Goal: Go to known website: Access a specific website the user already knows

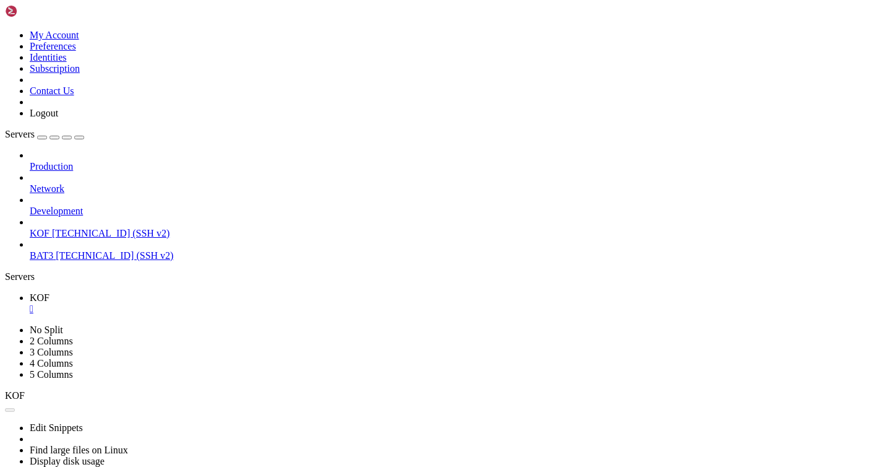
scroll to position [587, 0]
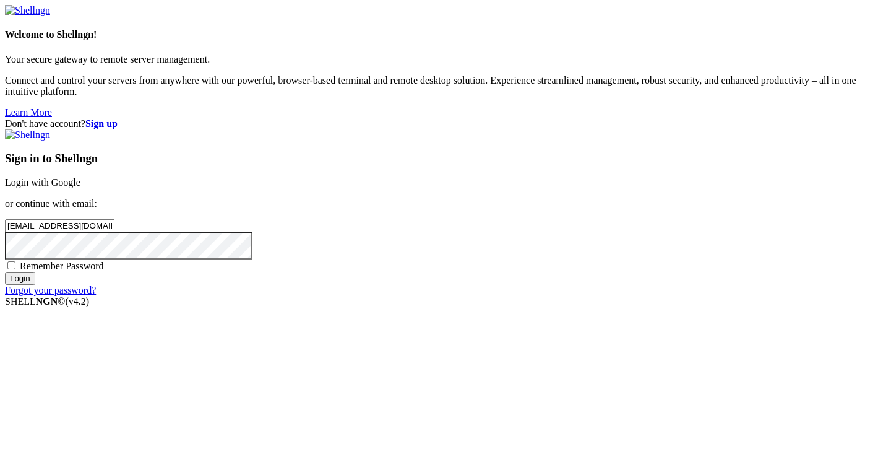
click at [35, 285] on input "Login" at bounding box center [20, 278] width 30 height 13
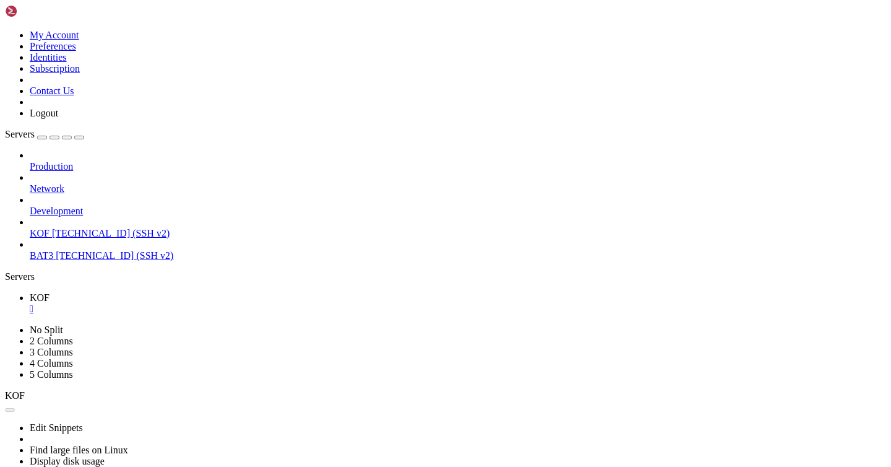
scroll to position [587, 0]
